Goal: Check status: Check status

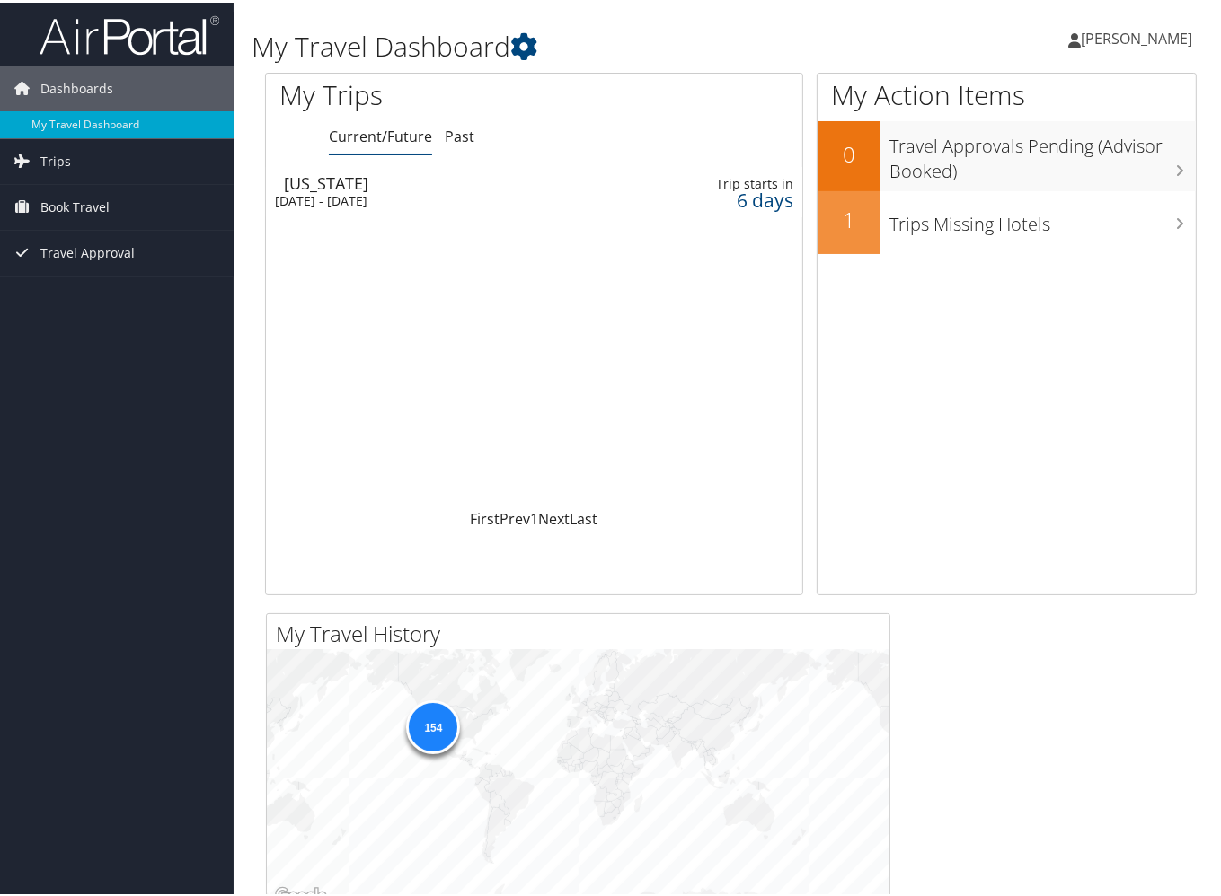
click at [394, 195] on div "[DATE] - [DATE]" at bounding box center [445, 198] width 341 height 16
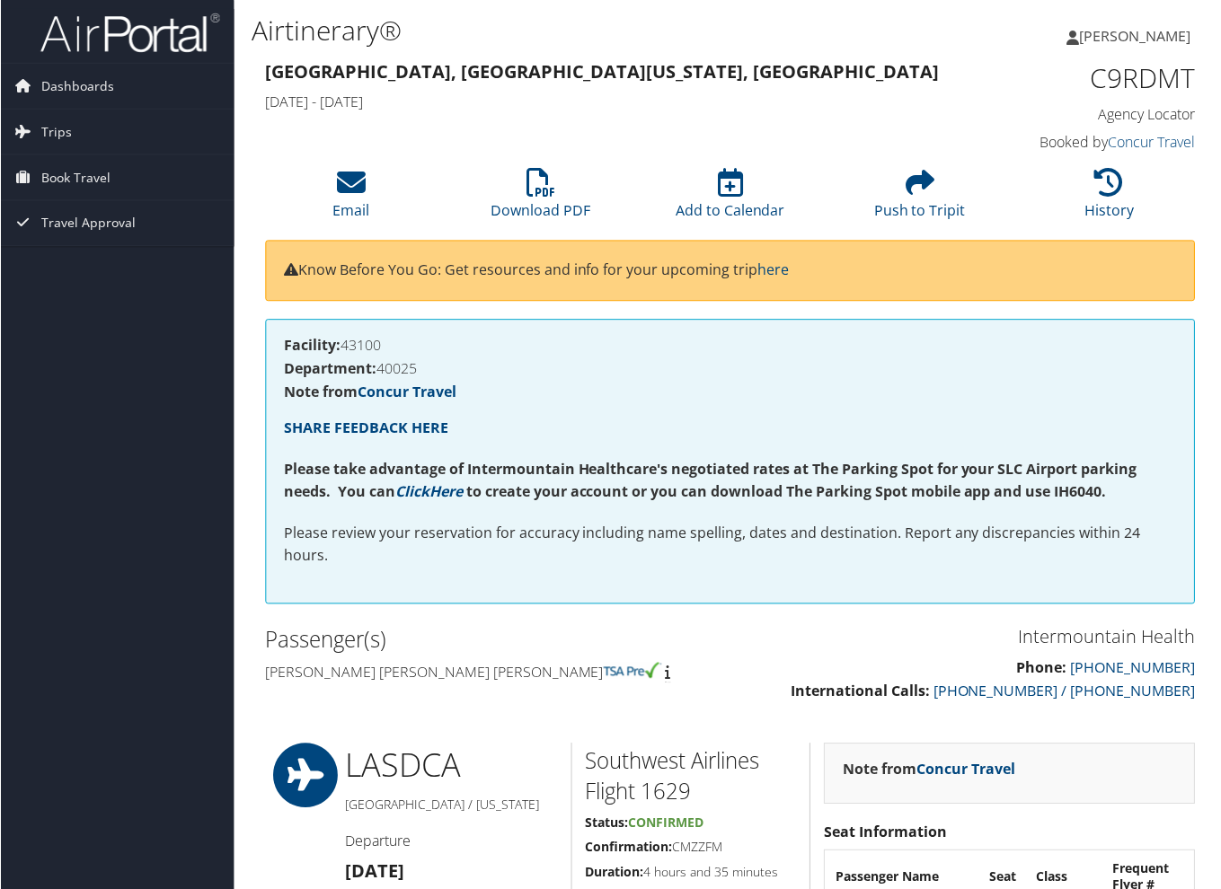
scroll to position [269, 0]
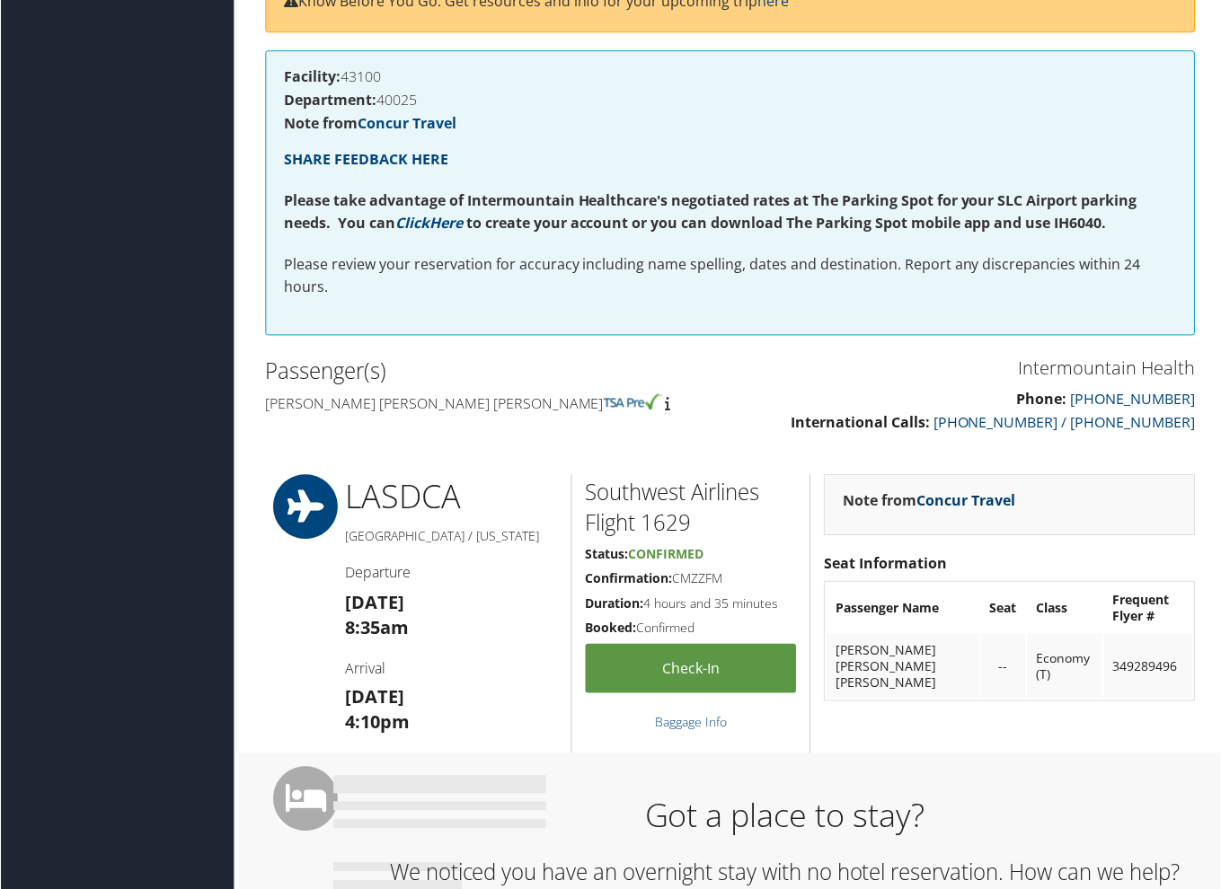
click at [936, 498] on link "Concur Travel" at bounding box center [966, 501] width 99 height 20
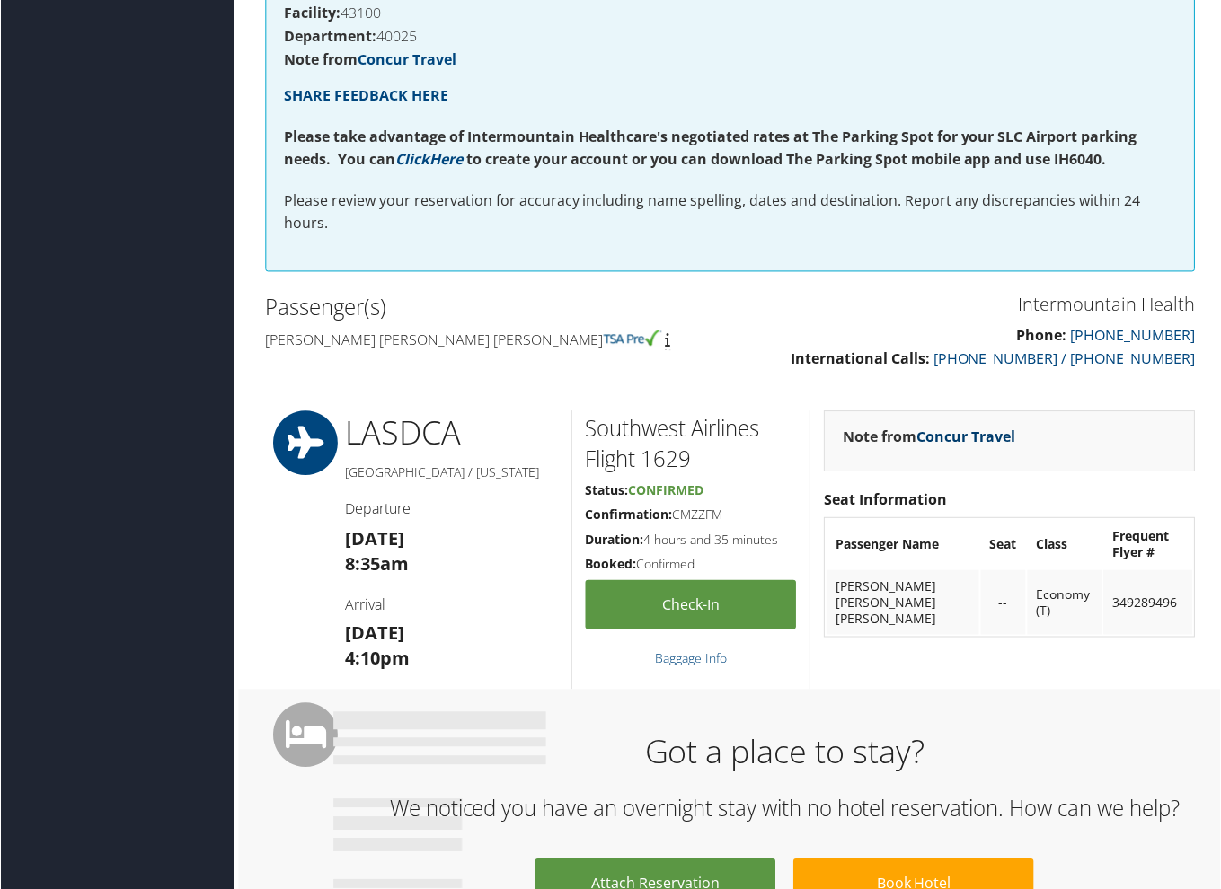
scroll to position [0, 0]
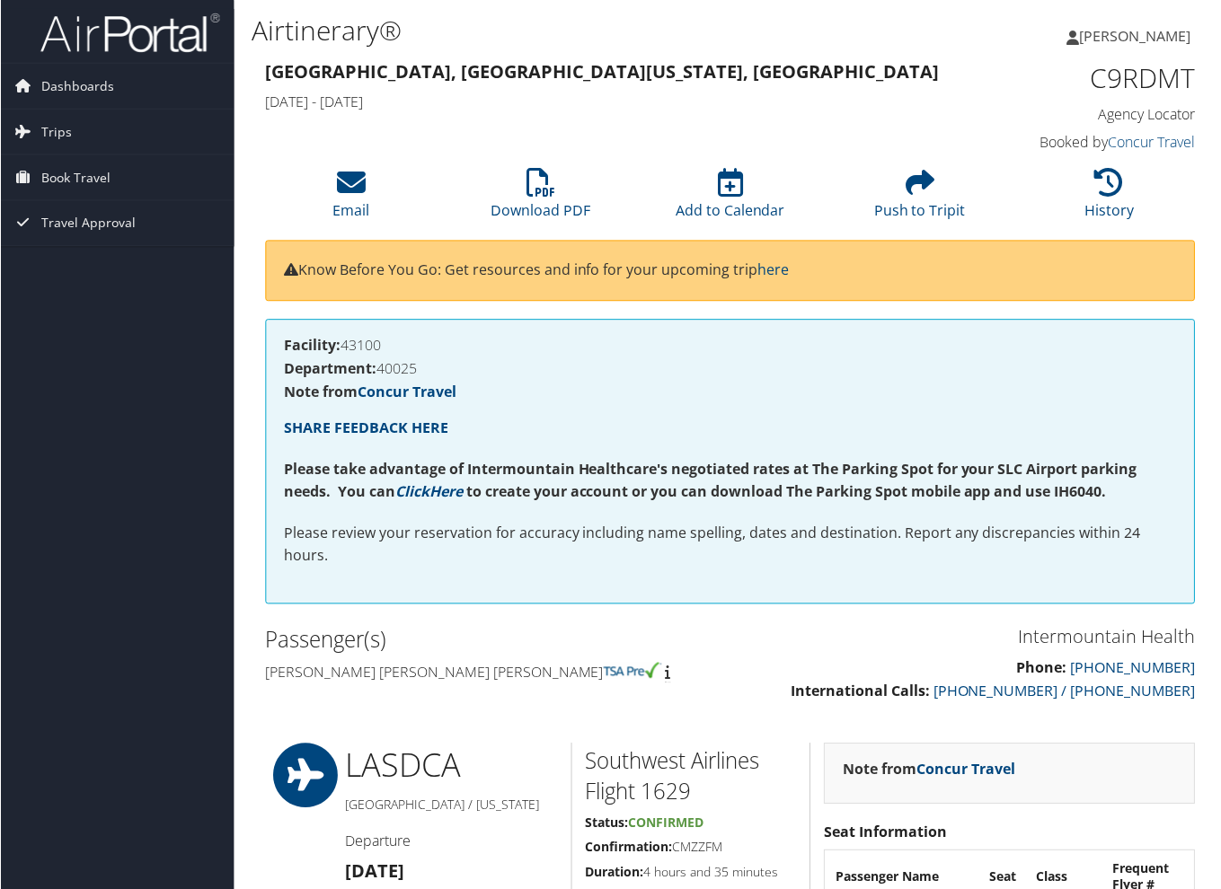
drag, startPoint x: 773, startPoint y: 423, endPoint x: 623, endPoint y: 382, distance: 155.6
click at [623, 382] on div "Facility: 43100 Department: 40025 Note from Concur Travel SHARE FEEDBACK HERE P…" at bounding box center [730, 463] width 931 height 286
click at [28, 126] on icon at bounding box center [22, 131] width 27 height 27
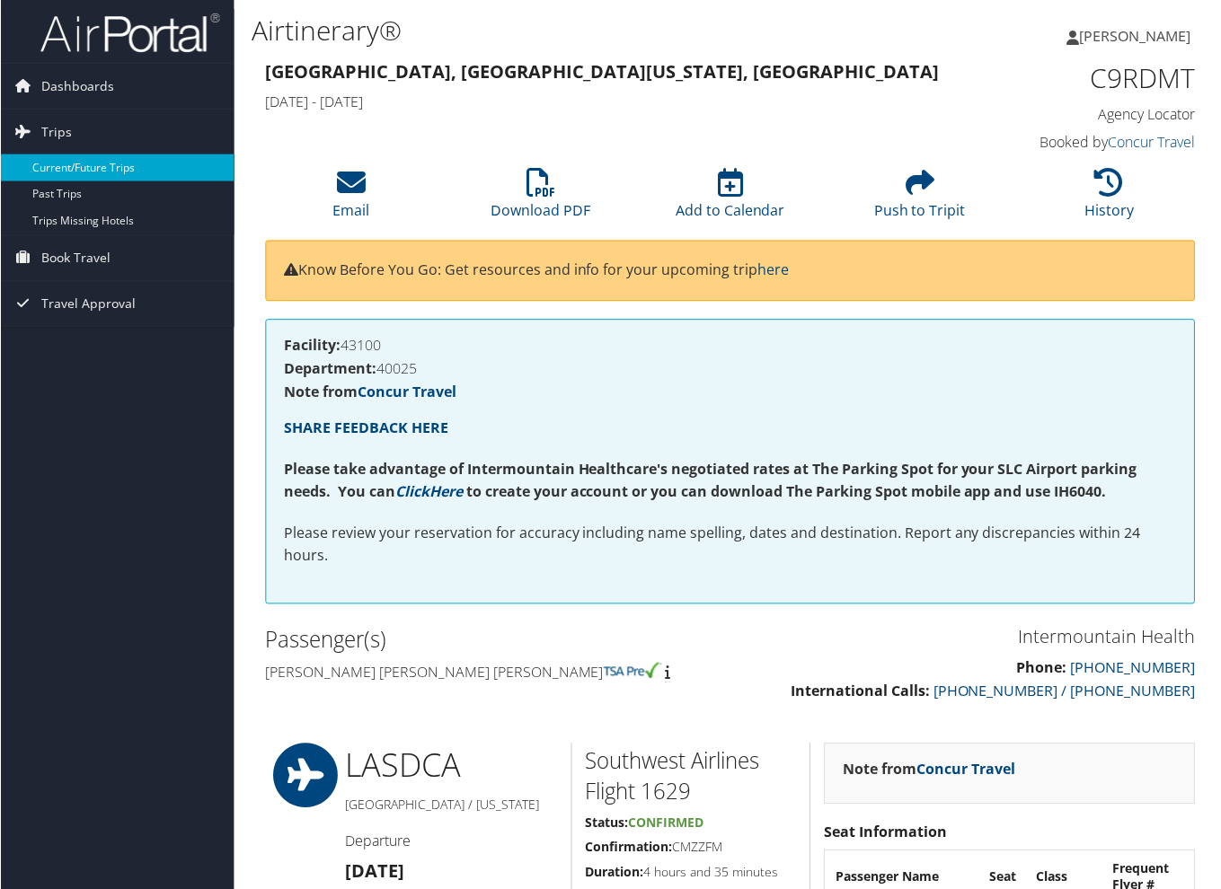
click at [61, 168] on link "Current/Future Trips" at bounding box center [117, 168] width 234 height 27
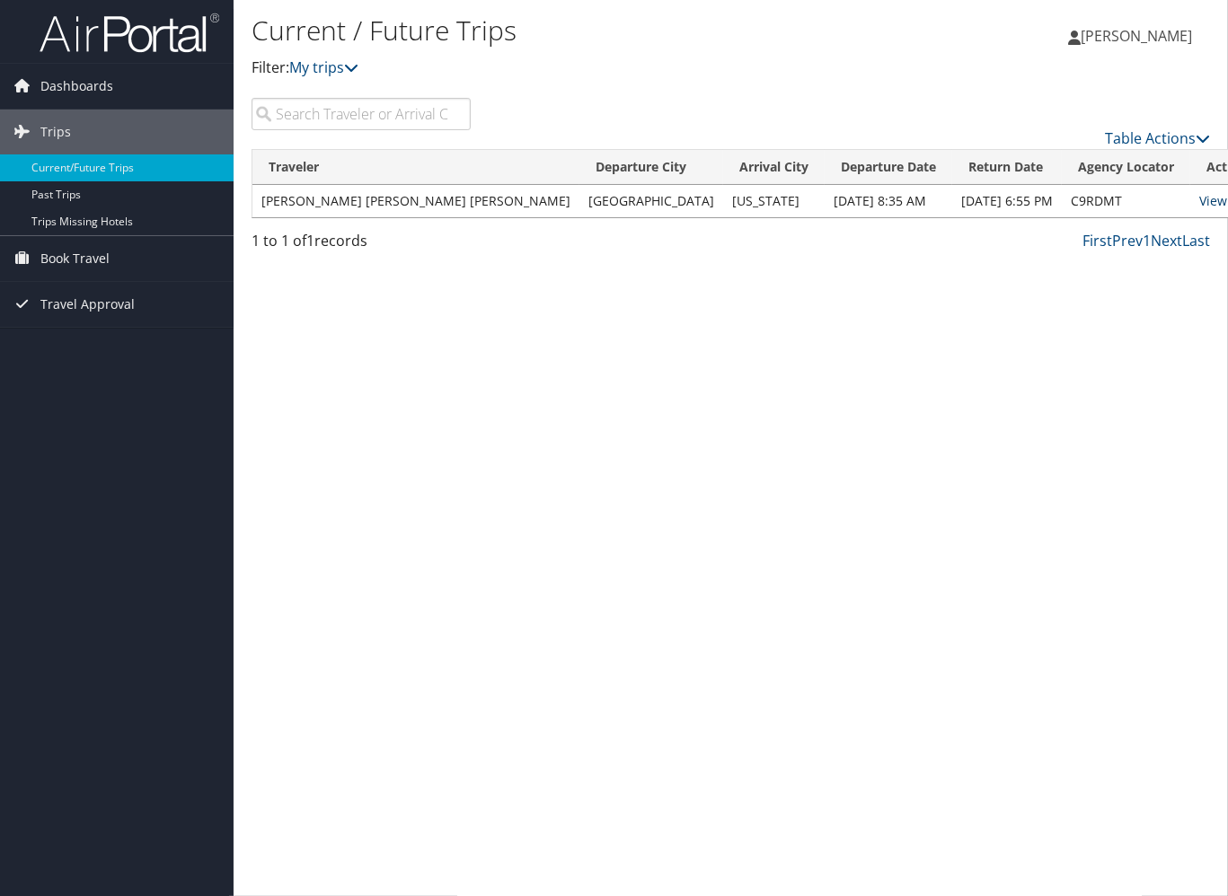
click at [1199, 200] on link "View" at bounding box center [1213, 200] width 28 height 17
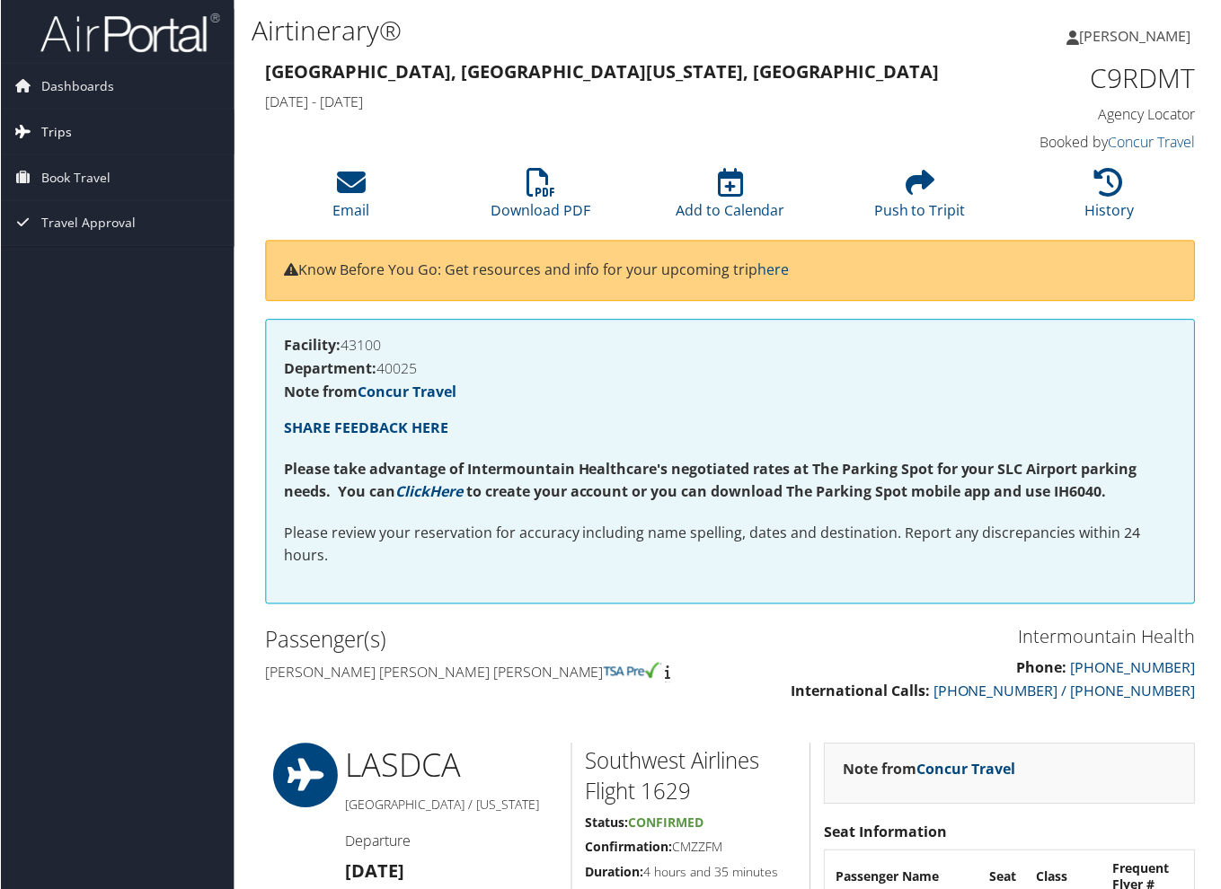
click at [37, 140] on link "Trips" at bounding box center [117, 132] width 234 height 45
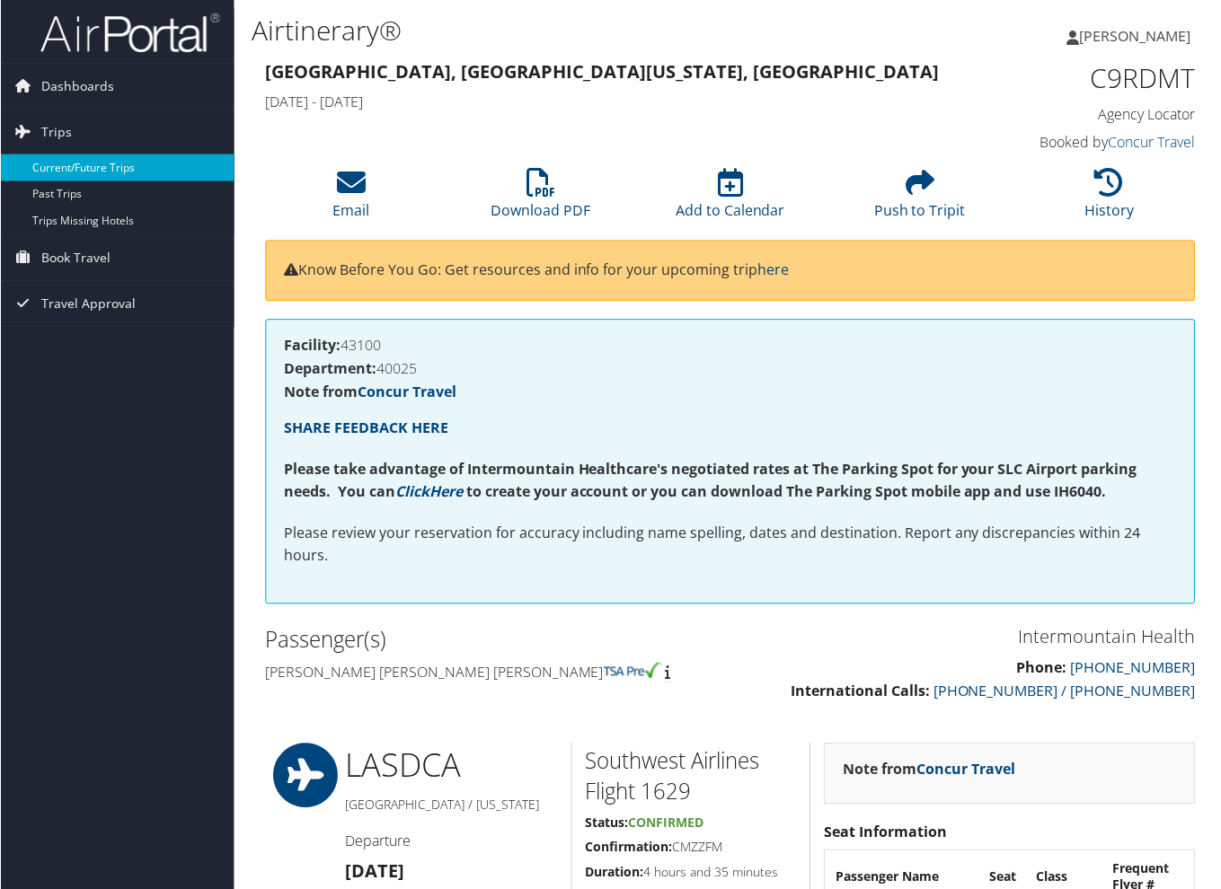
click at [49, 167] on link "Current/Future Trips" at bounding box center [117, 168] width 234 height 27
